Goal: Information Seeking & Learning: Learn about a topic

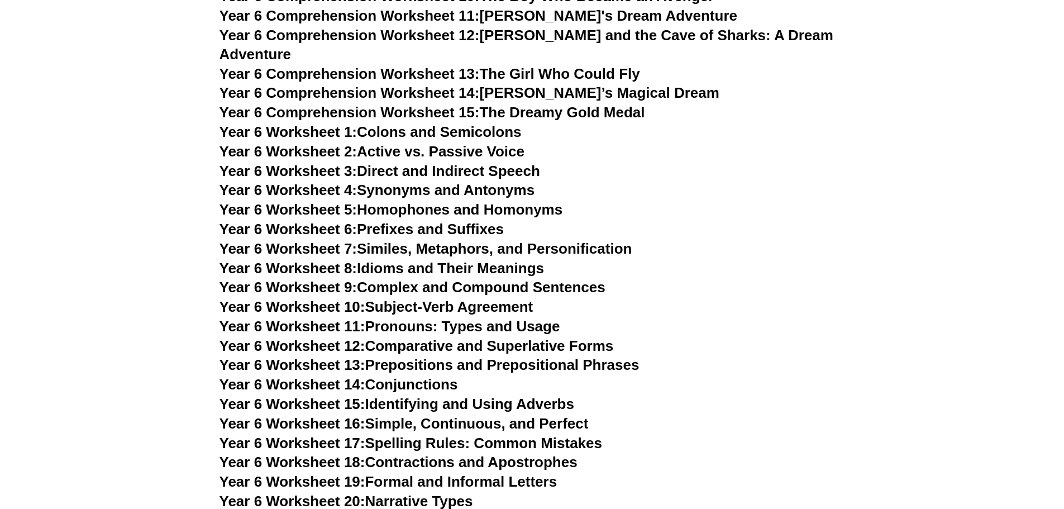
scroll to position [5920, 0]
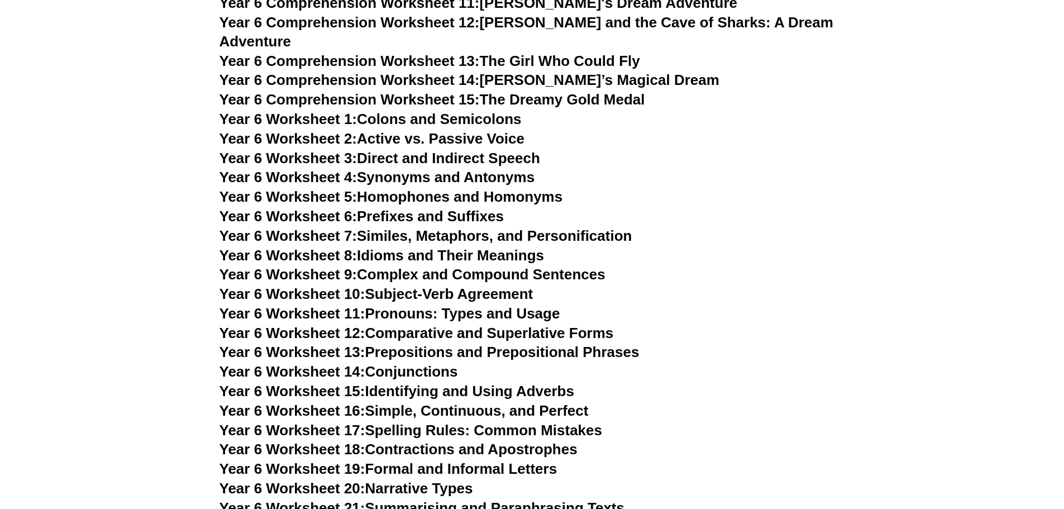
click at [513, 111] on link "Year 6 Worksheet 1: Colons and Semicolons" at bounding box center [370, 119] width 302 height 17
click at [498, 169] on link "Year 6 Worksheet 4: Synonyms and Antonyms" at bounding box center [377, 177] width 316 height 17
click at [478, 188] on link "Year 6 Worksheet 5: Homophones and Homonyms" at bounding box center [390, 196] width 343 height 17
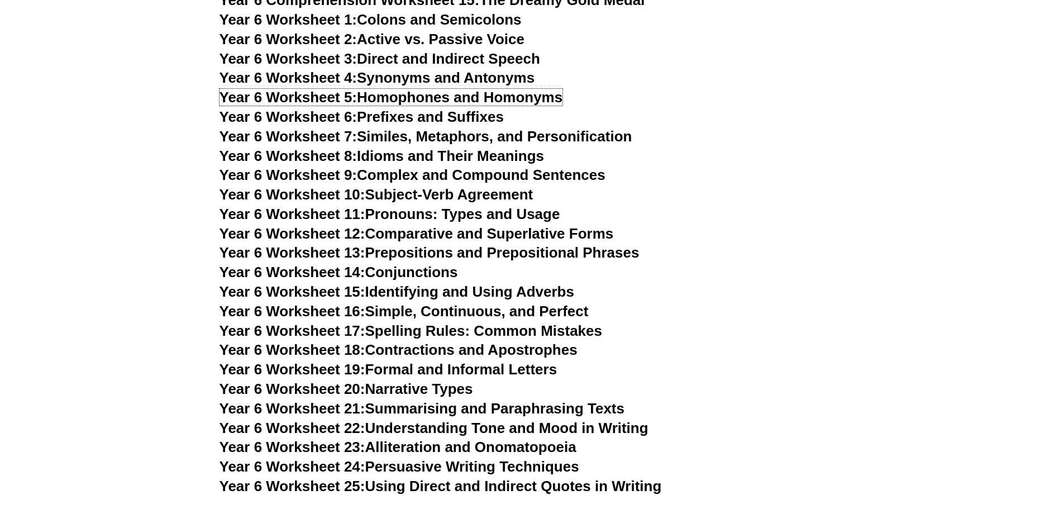
scroll to position [6031, 0]
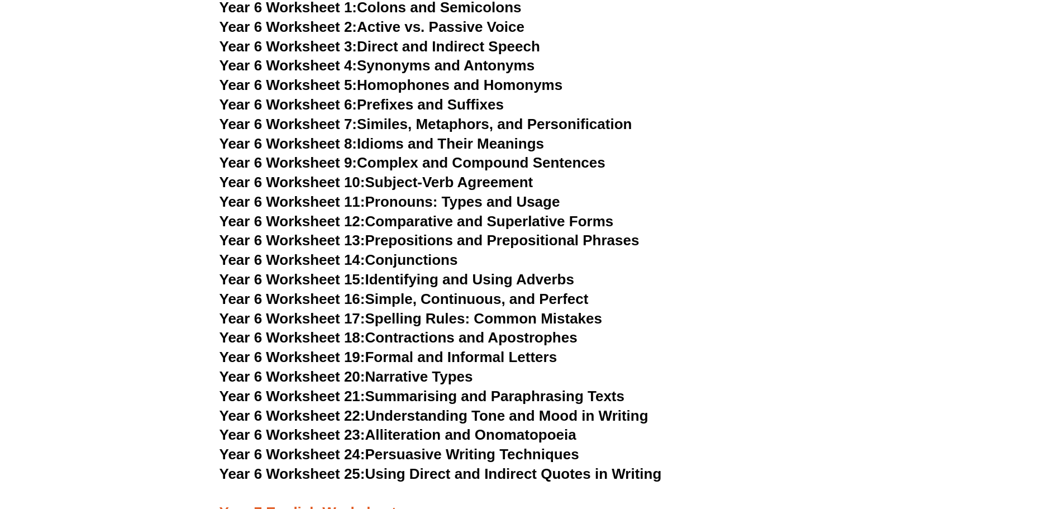
click at [461, 329] on link "Year 6 Worksheet 18: Contractions and Apostrophes" at bounding box center [398, 337] width 358 height 17
click at [546, 348] on link "Year 6 Worksheet 19: Formal and Informal Letters" at bounding box center [388, 356] width 338 height 17
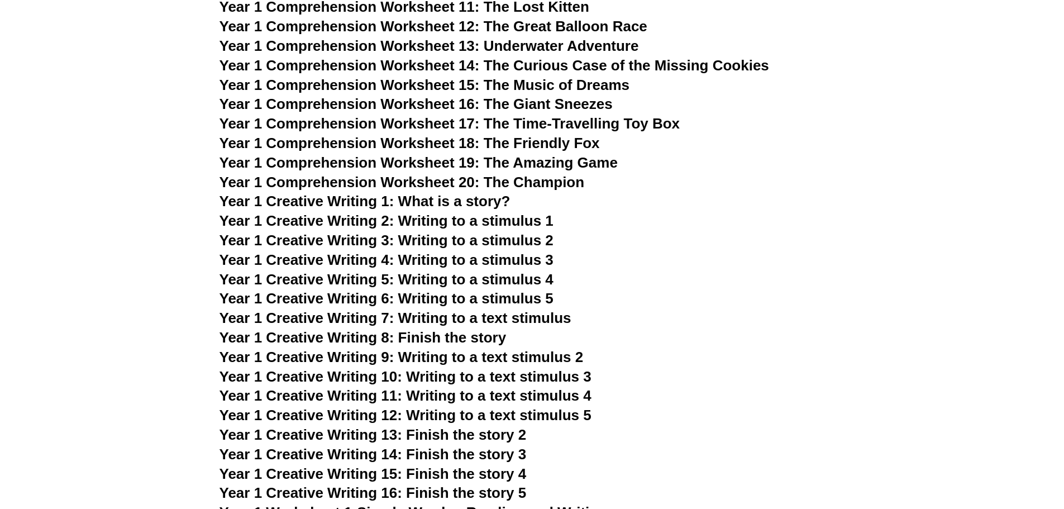
scroll to position [0, 0]
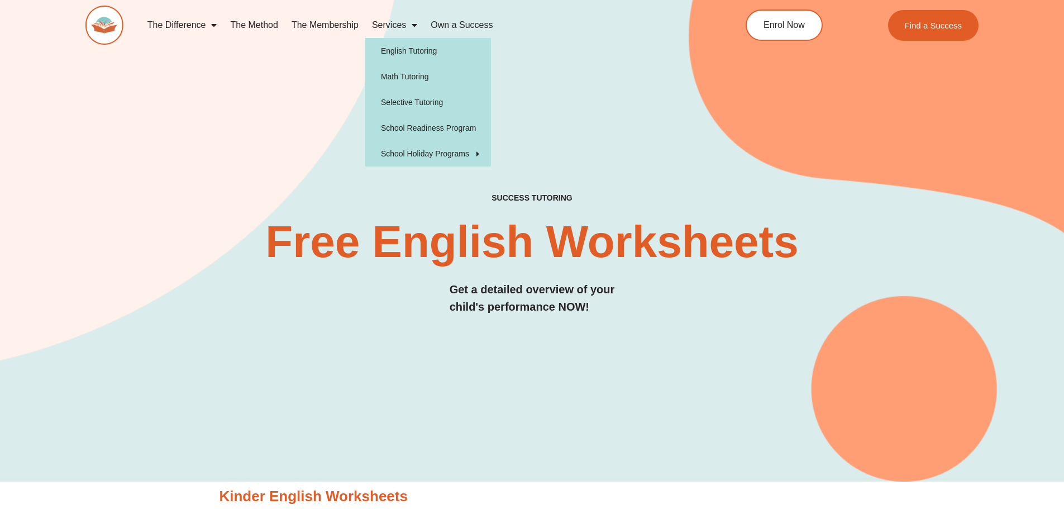
click at [383, 27] on link "Services" at bounding box center [394, 25] width 59 height 26
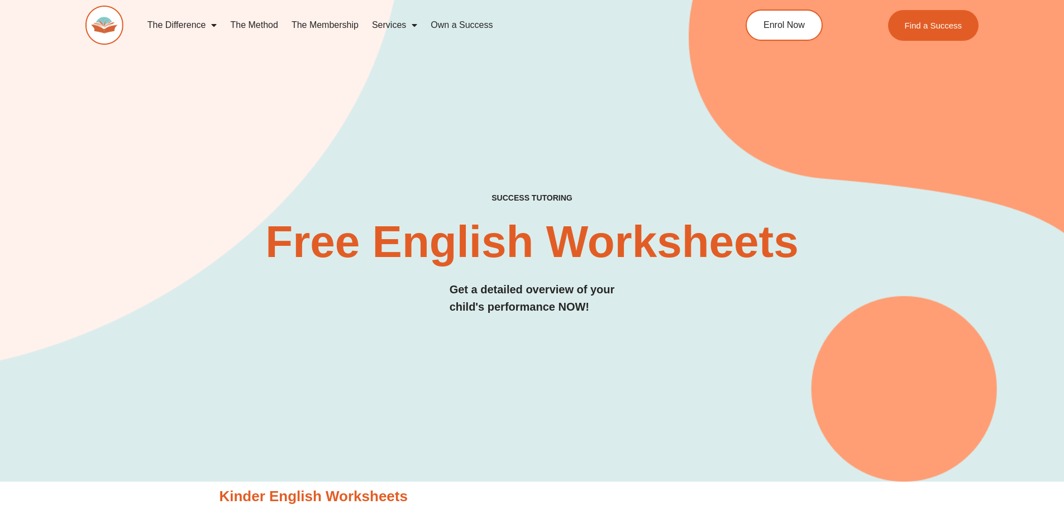
click at [413, 27] on span "Menu" at bounding box center [411, 25] width 11 height 20
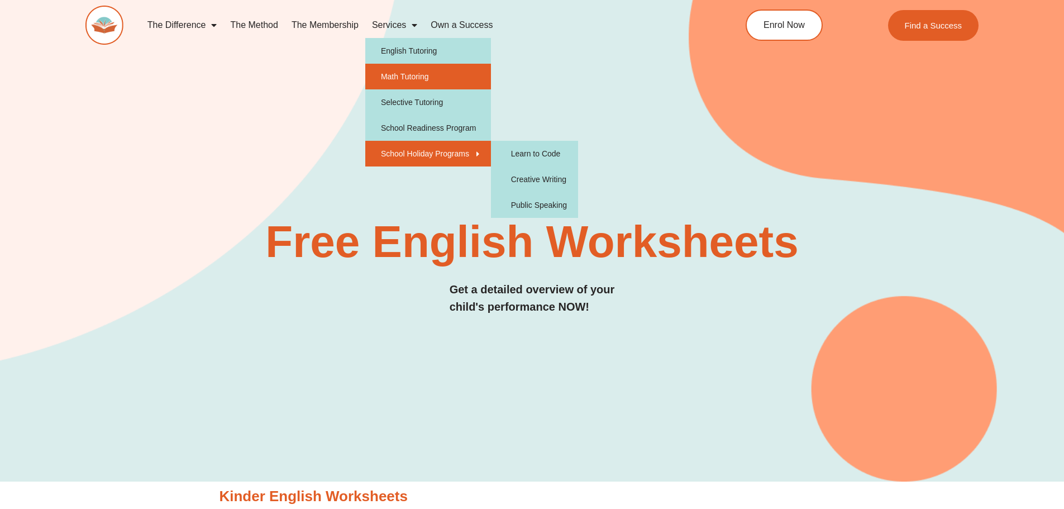
click at [416, 83] on link "Math Tutoring" at bounding box center [428, 77] width 126 height 26
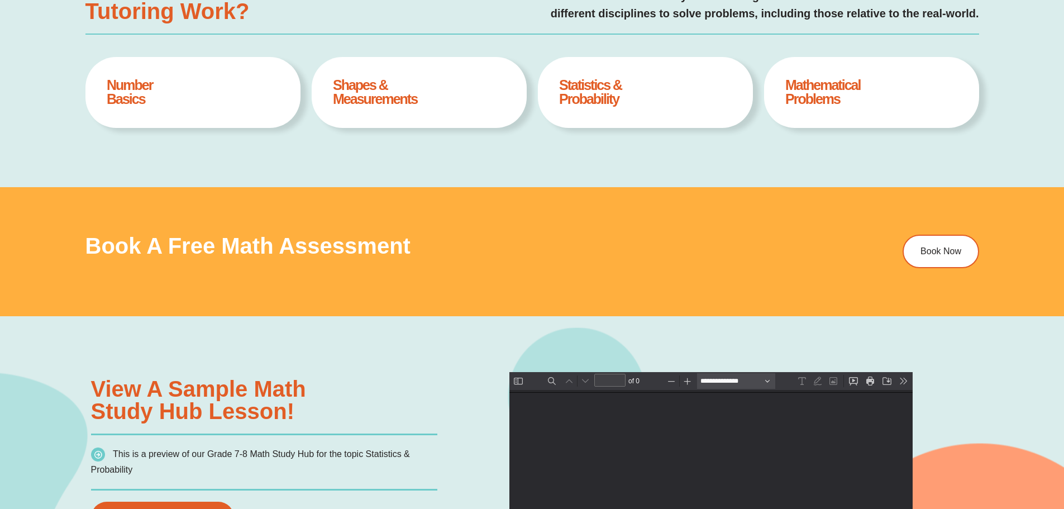
type input "*"
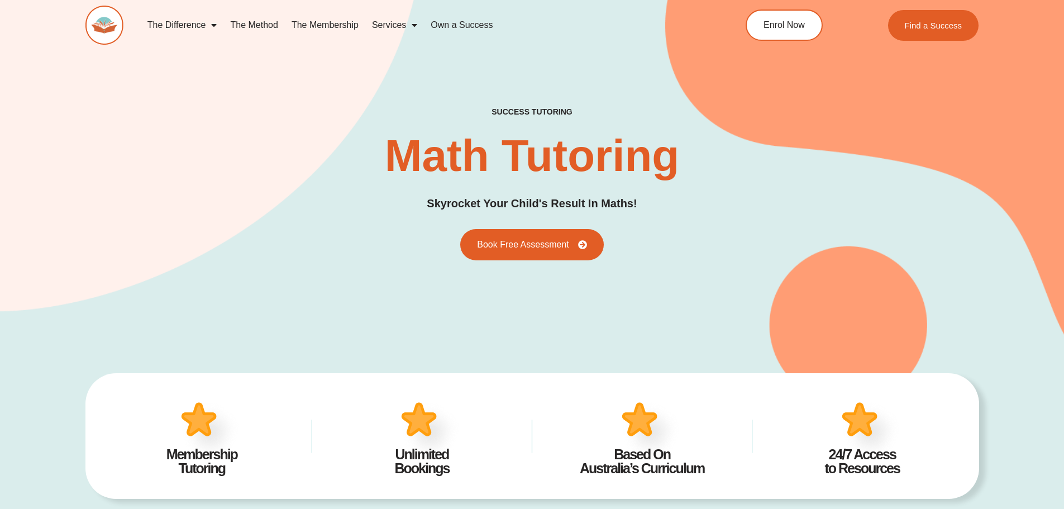
click at [102, 26] on img at bounding box center [104, 25] width 38 height 39
